Goal: Use online tool/utility: Utilize a website feature to perform a specific function

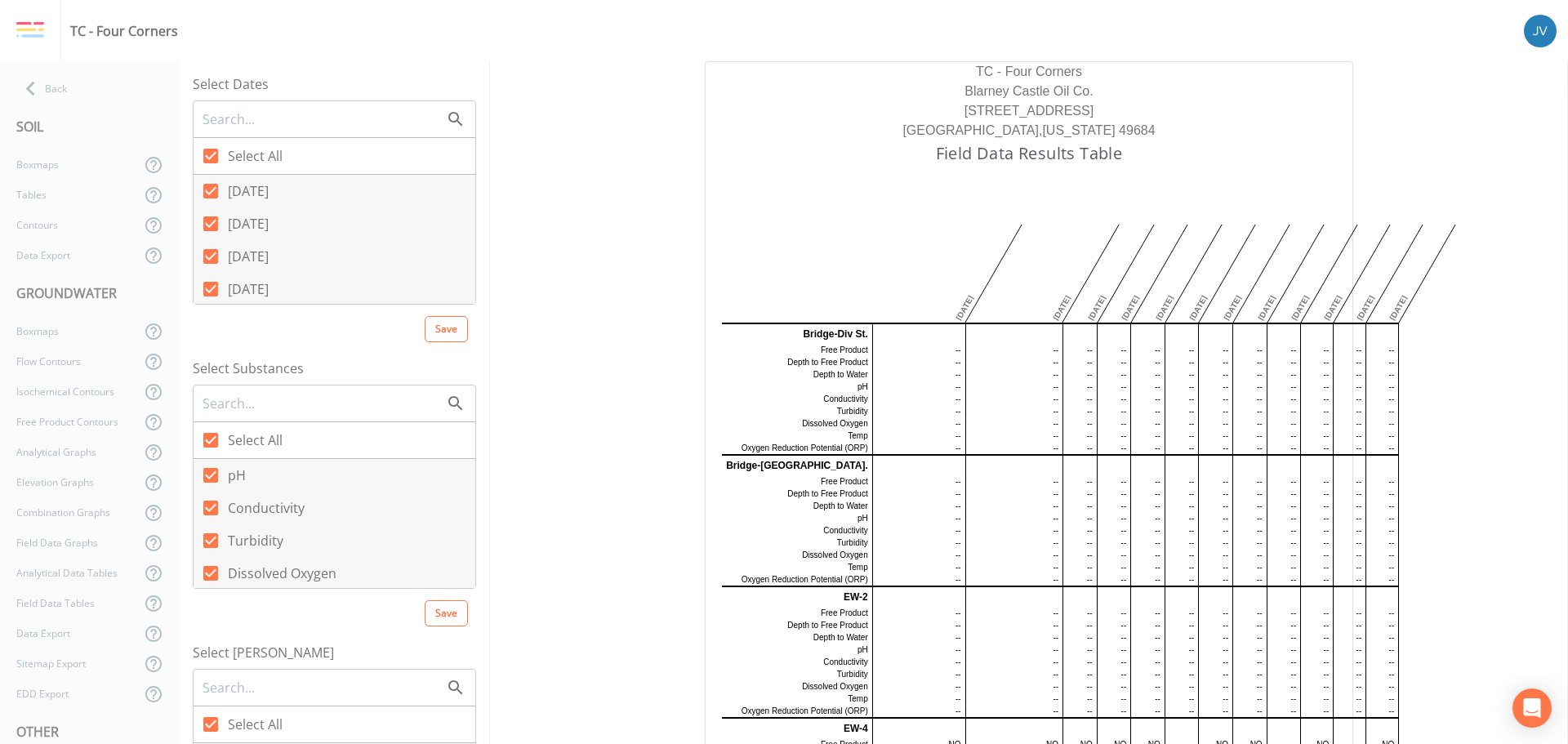
scroll to position [5363, 0]
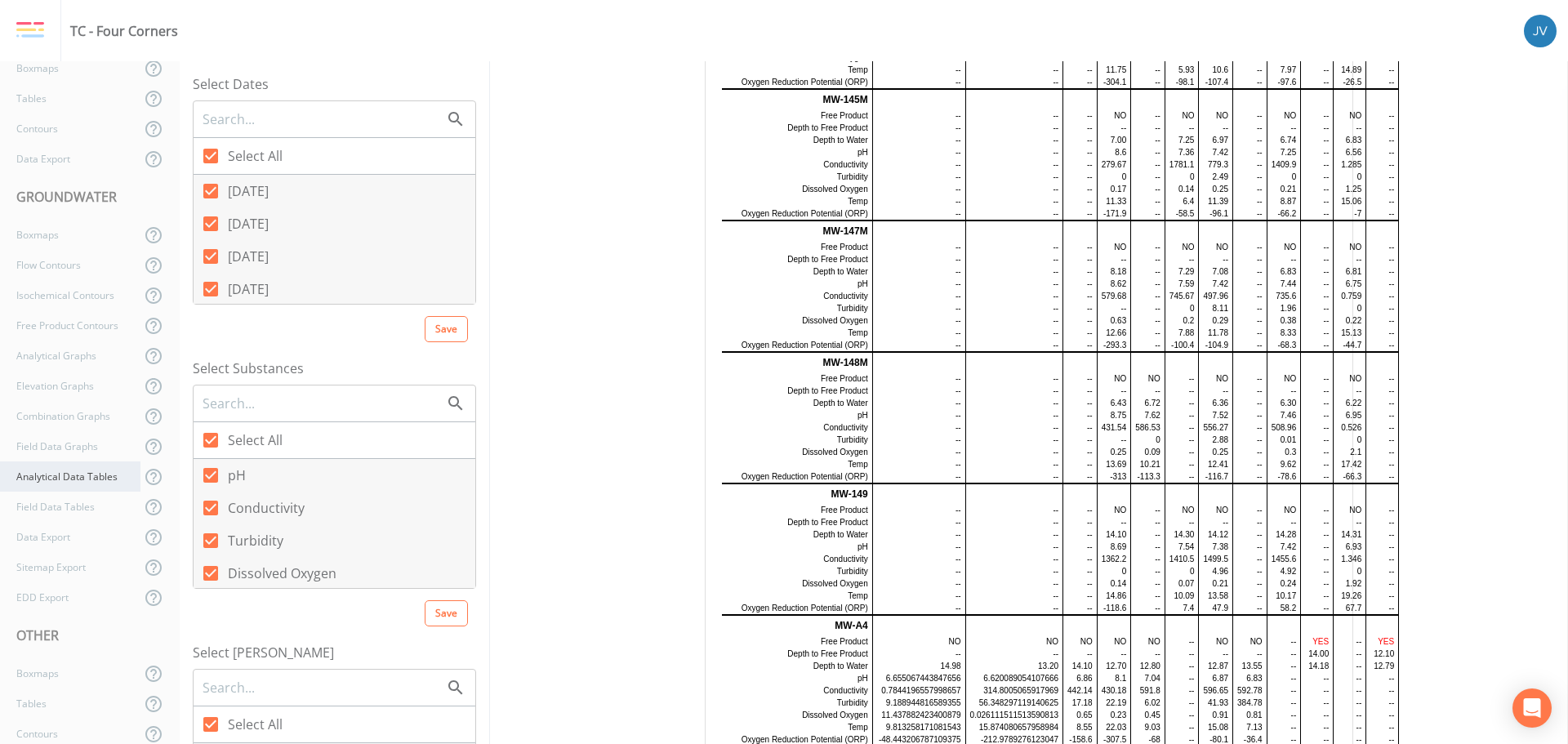
click at [76, 467] on div "Analytical Data Tables" at bounding box center [70, 477] width 140 height 31
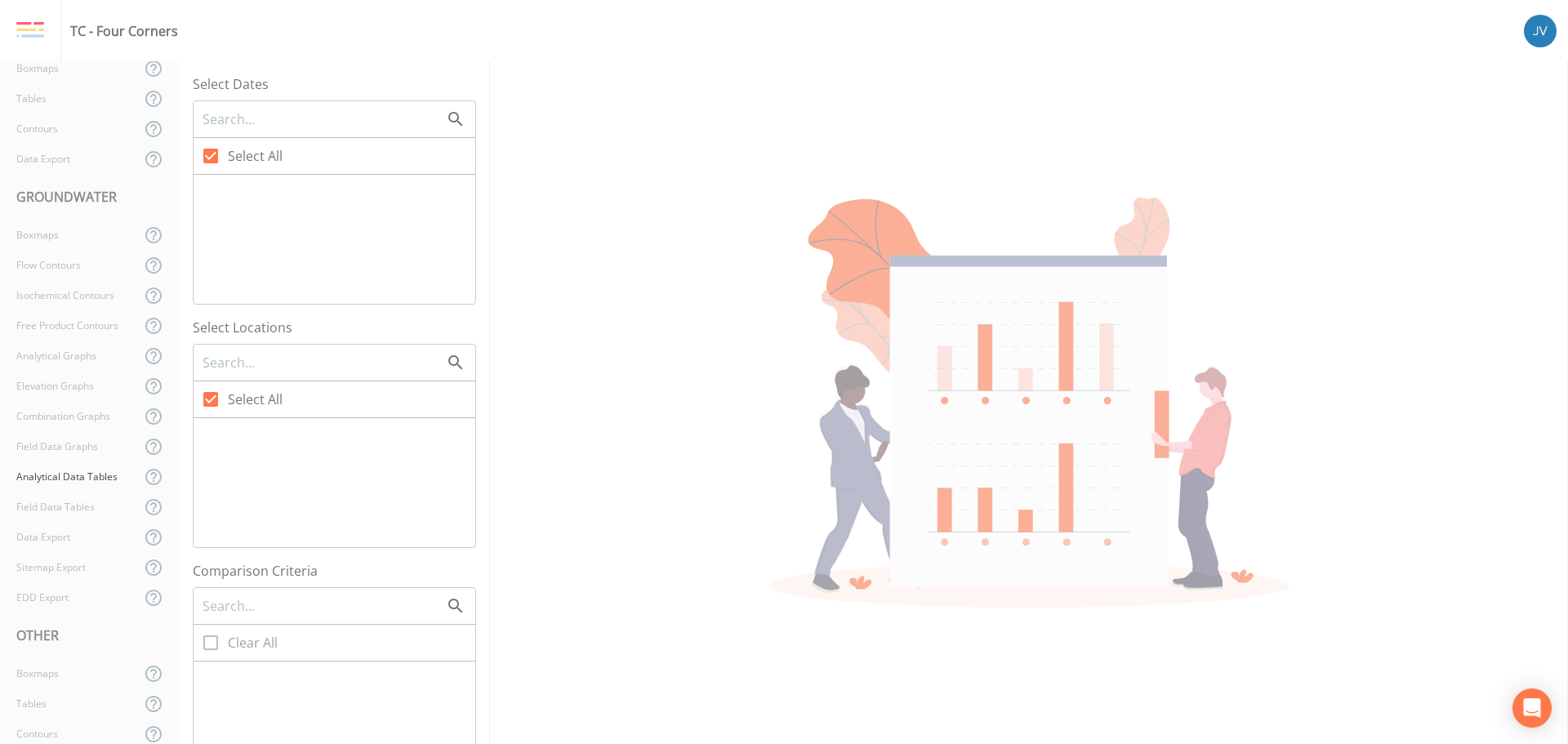
checkbox input "false"
checkbox input "true"
checkbox input "false"
checkbox input "true"
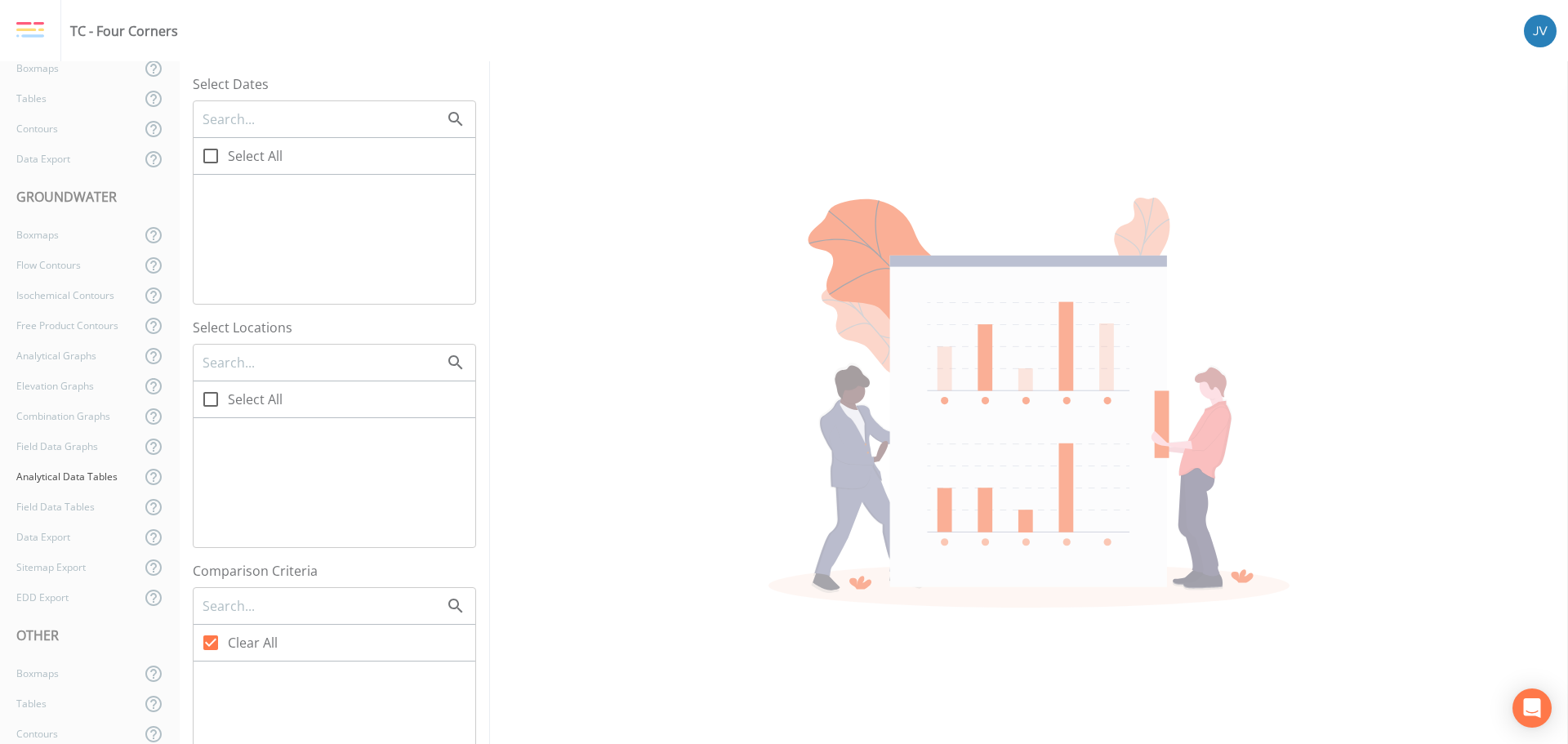
checkbox input "true"
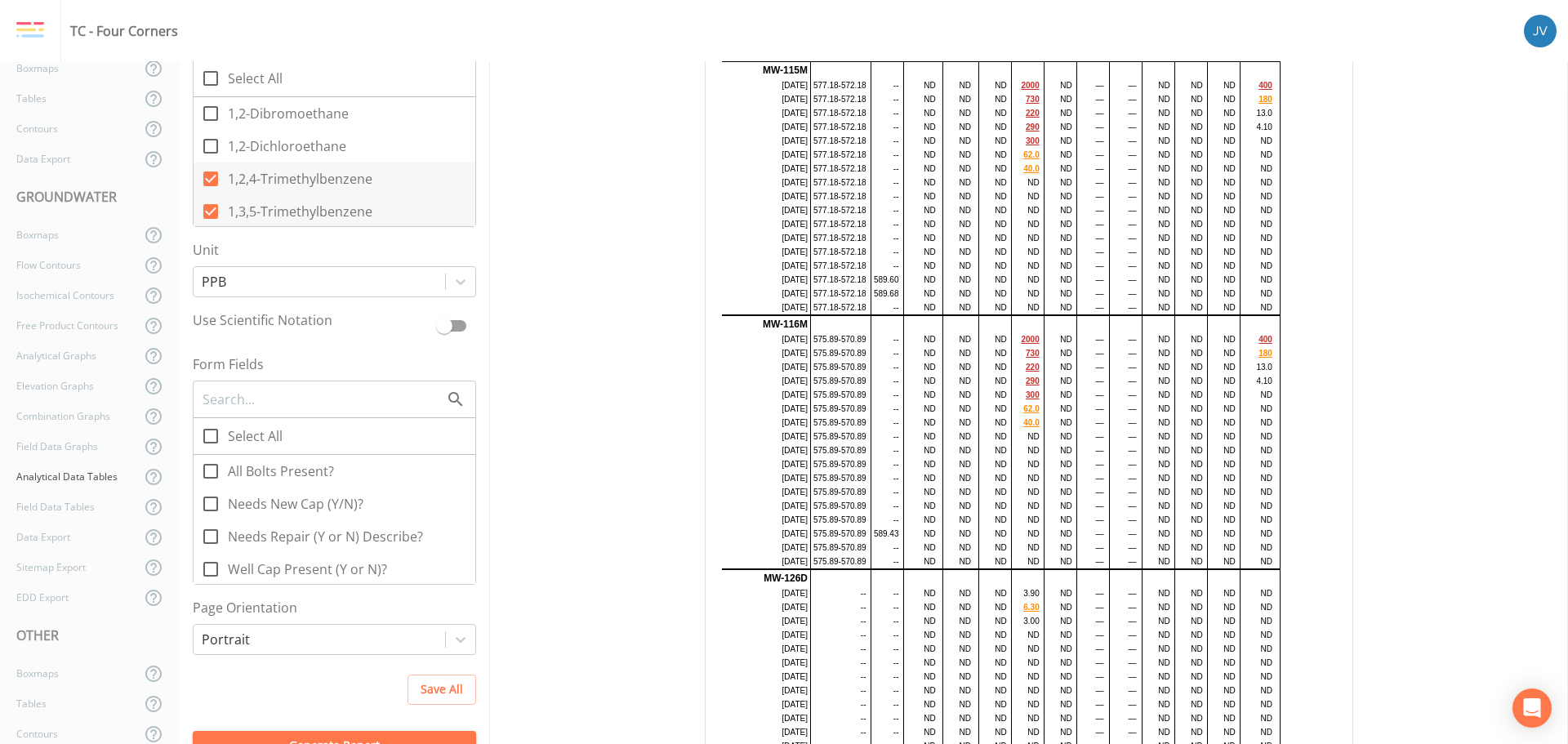
scroll to position [882, 0]
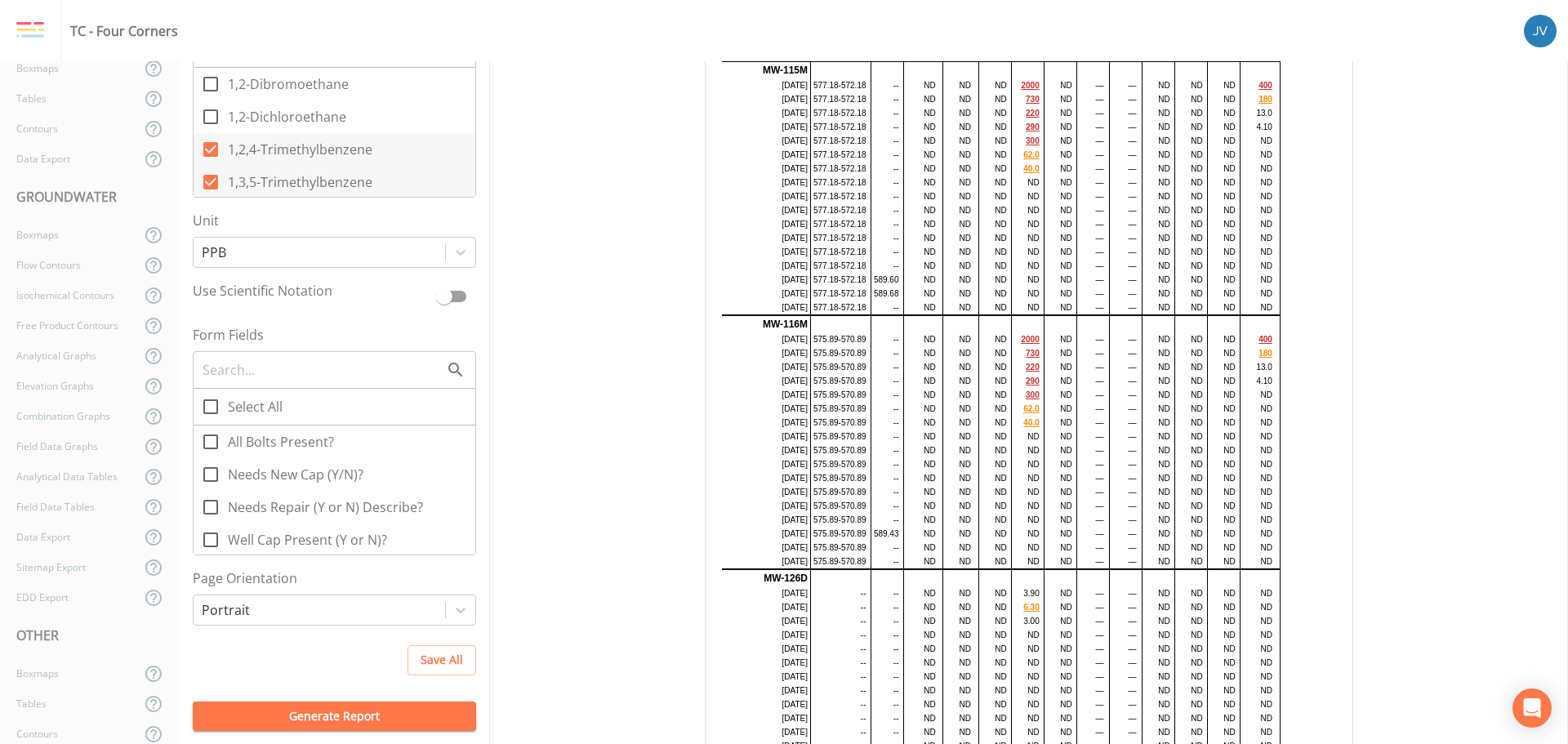
click at [341, 719] on button "Generate Report" at bounding box center [334, 717] width 284 height 31
